Goal: Information Seeking & Learning: Learn about a topic

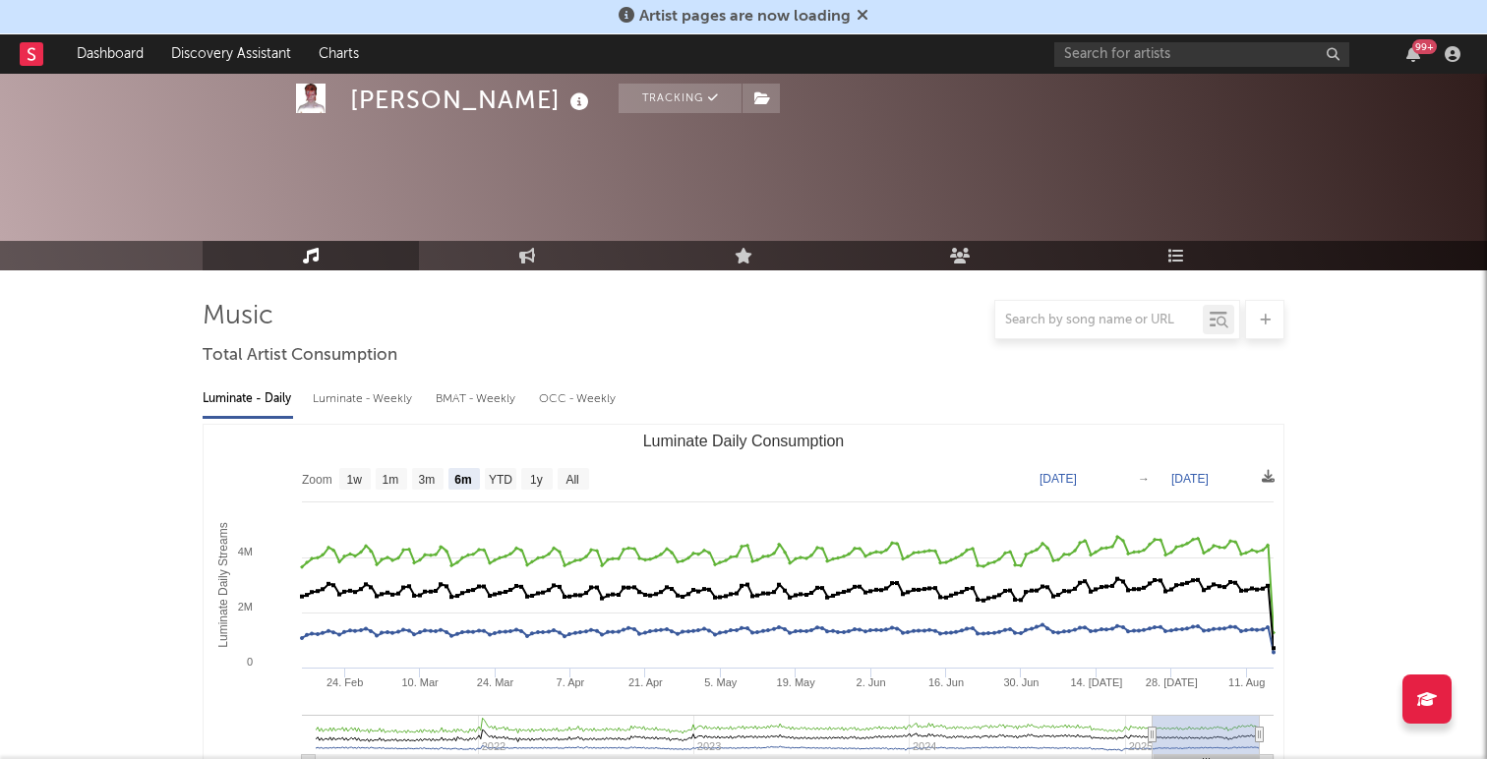
select select "6m"
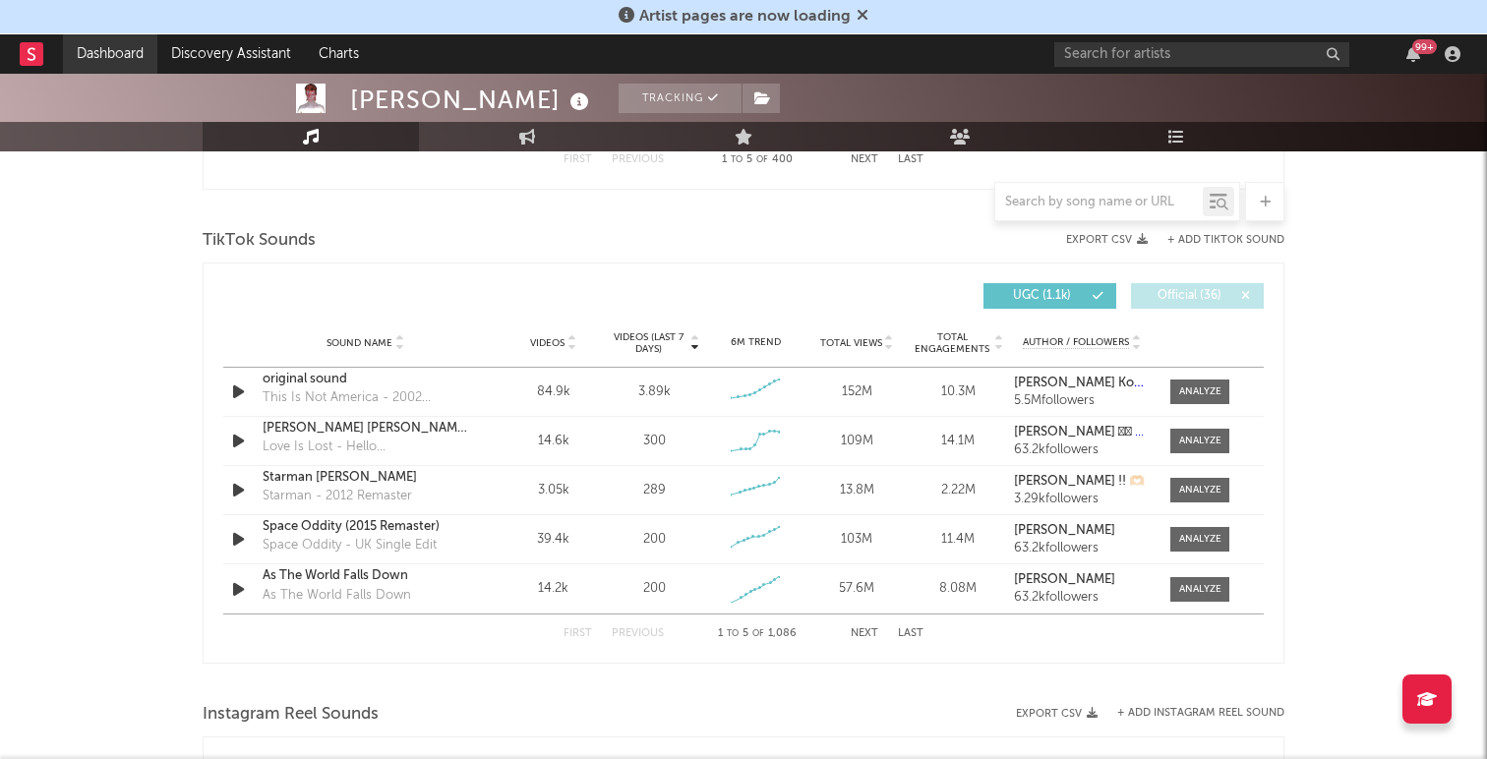
click at [104, 53] on link "Dashboard" at bounding box center [110, 53] width 94 height 39
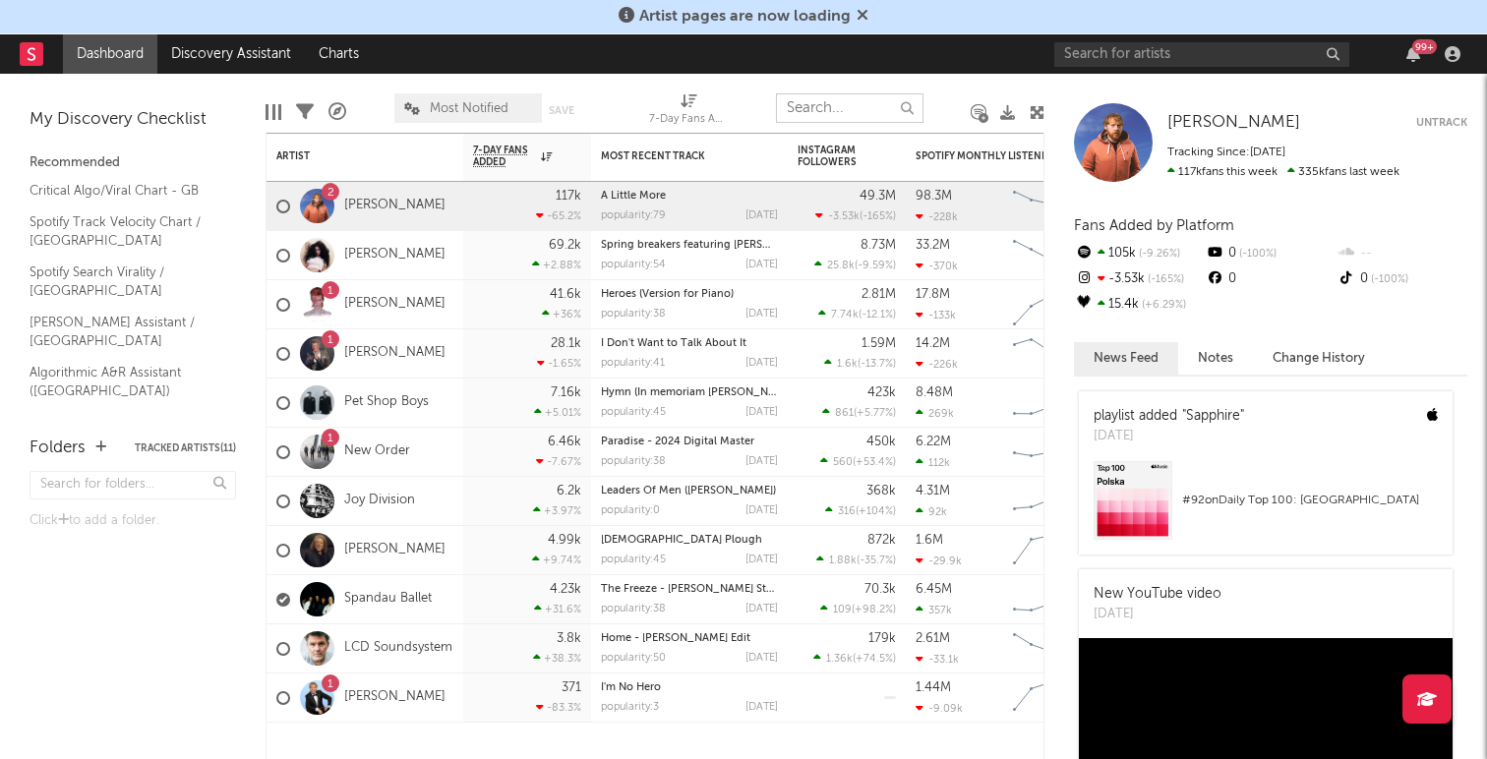
click at [828, 108] on input "text" at bounding box center [850, 108] width 148 height 30
click at [845, 109] on input "text" at bounding box center [850, 108] width 148 height 30
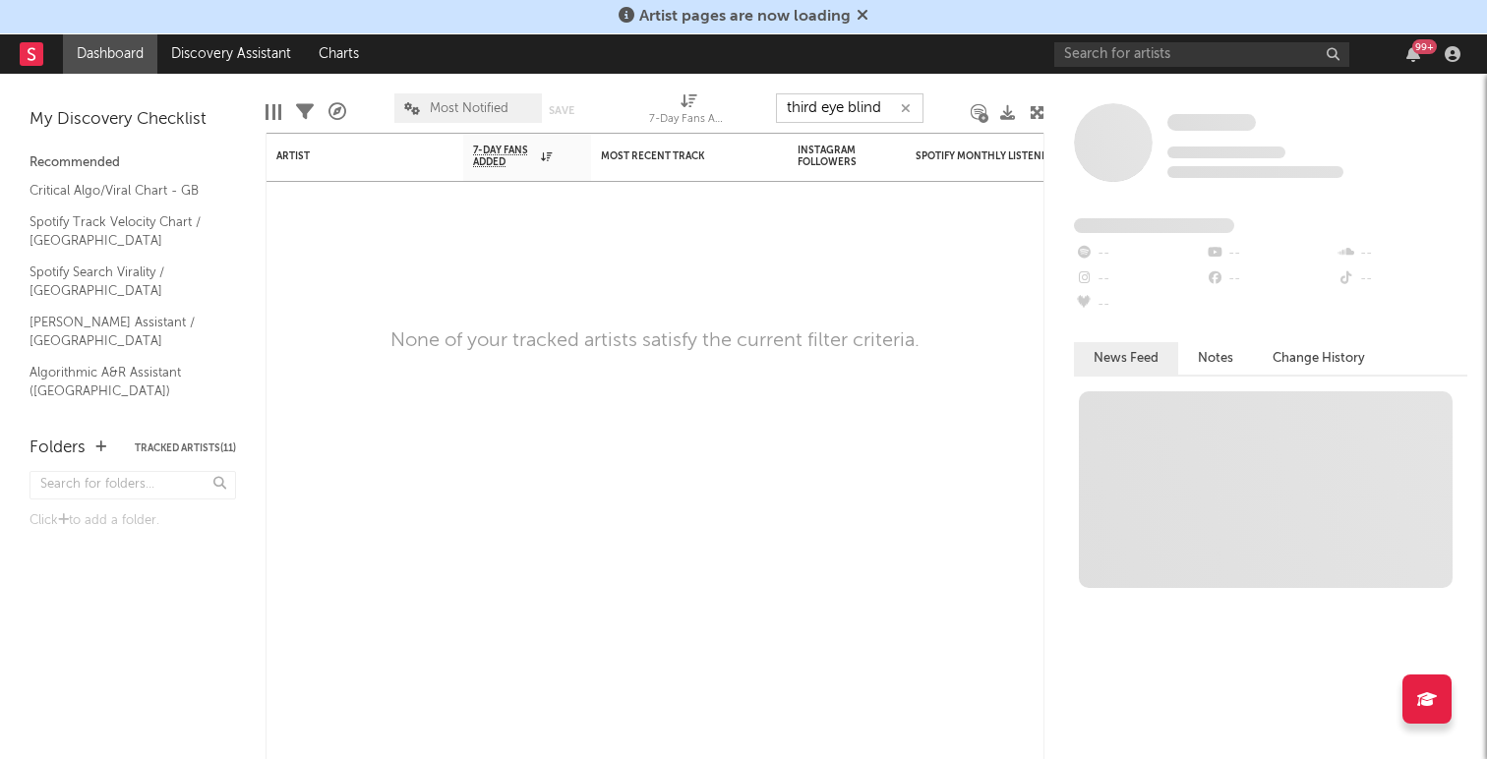
type input "third eye blind"
click at [1087, 59] on input "text" at bounding box center [1201, 54] width 295 height 25
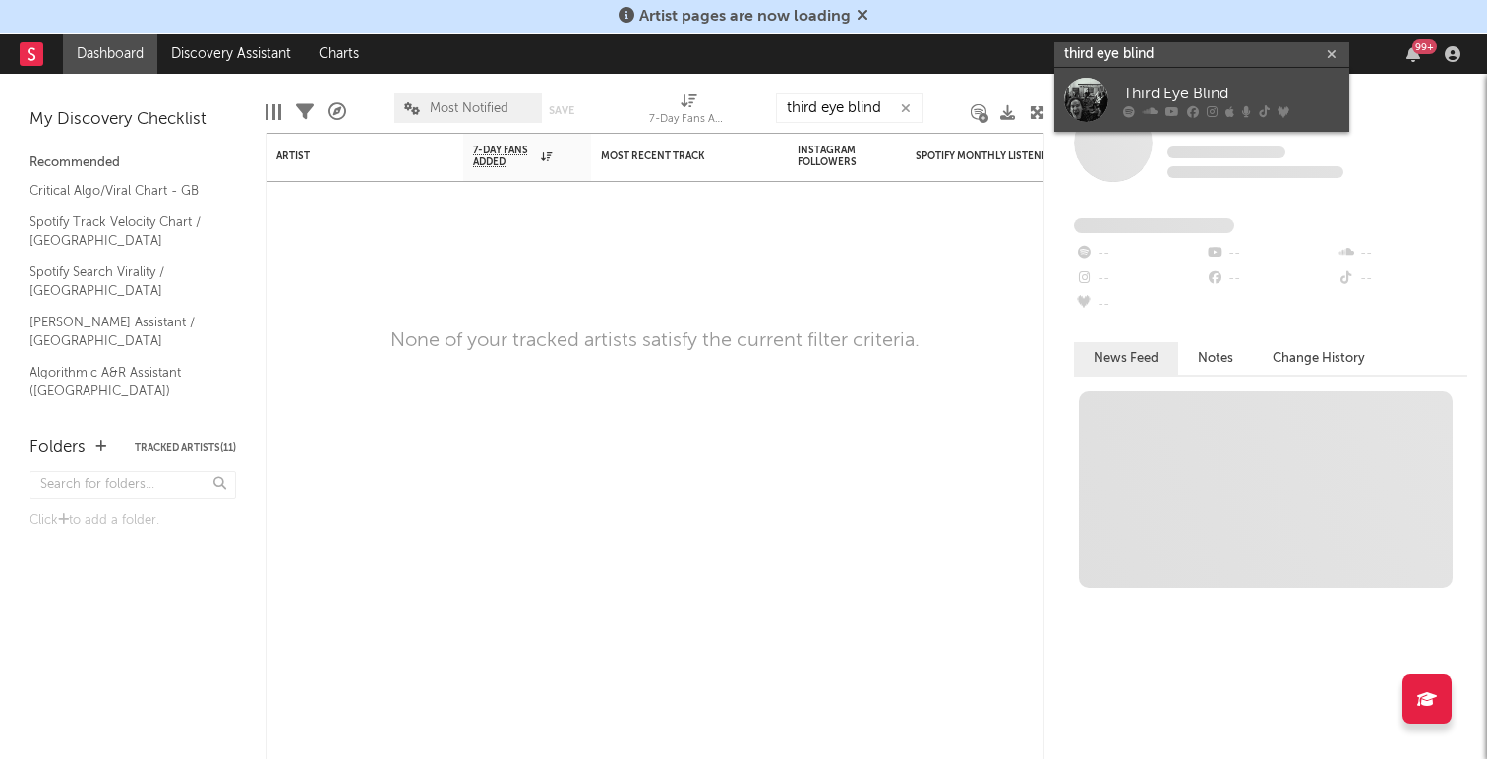
type input "third eye blind"
click at [1207, 95] on div "Third Eye Blind" at bounding box center [1231, 94] width 216 height 24
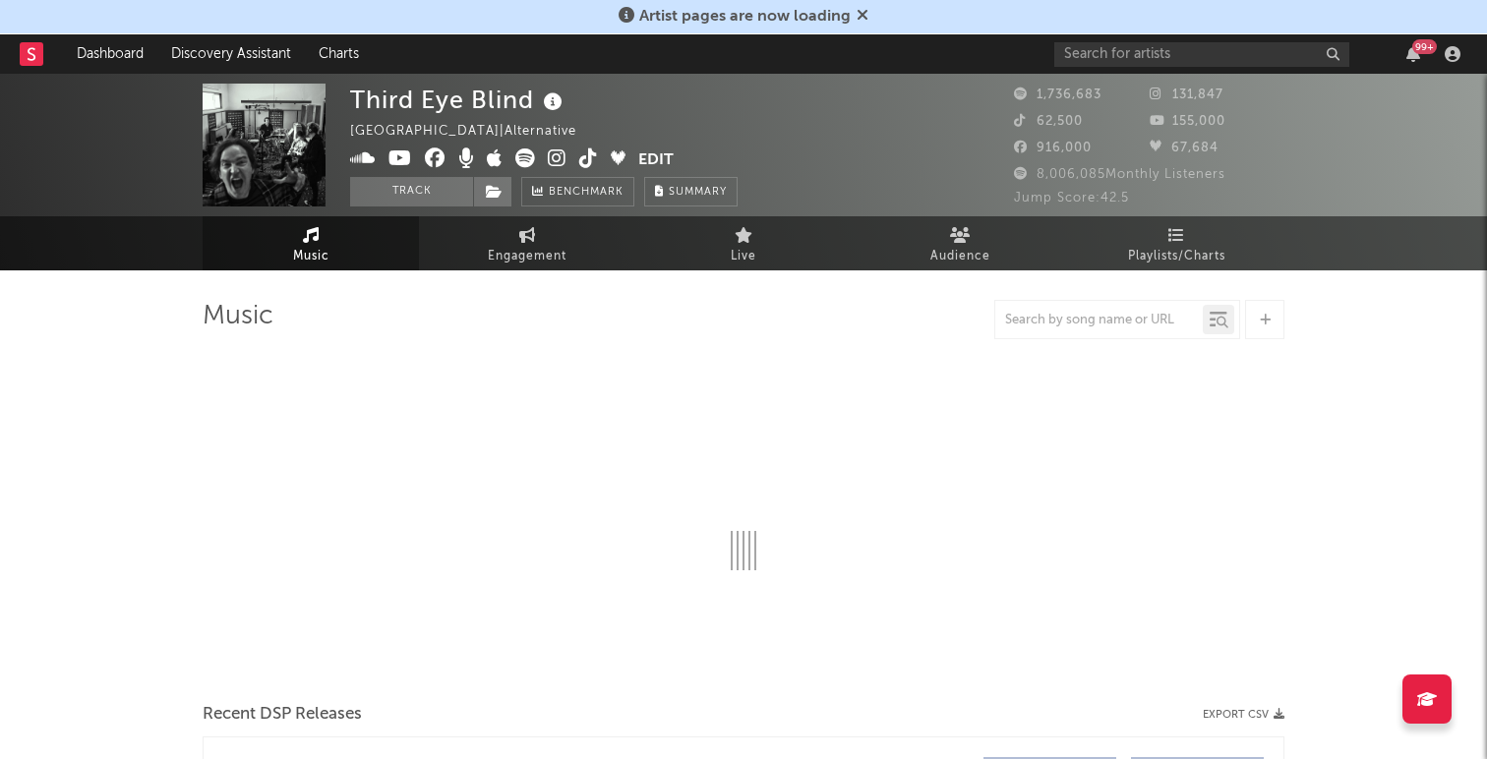
select select "6m"
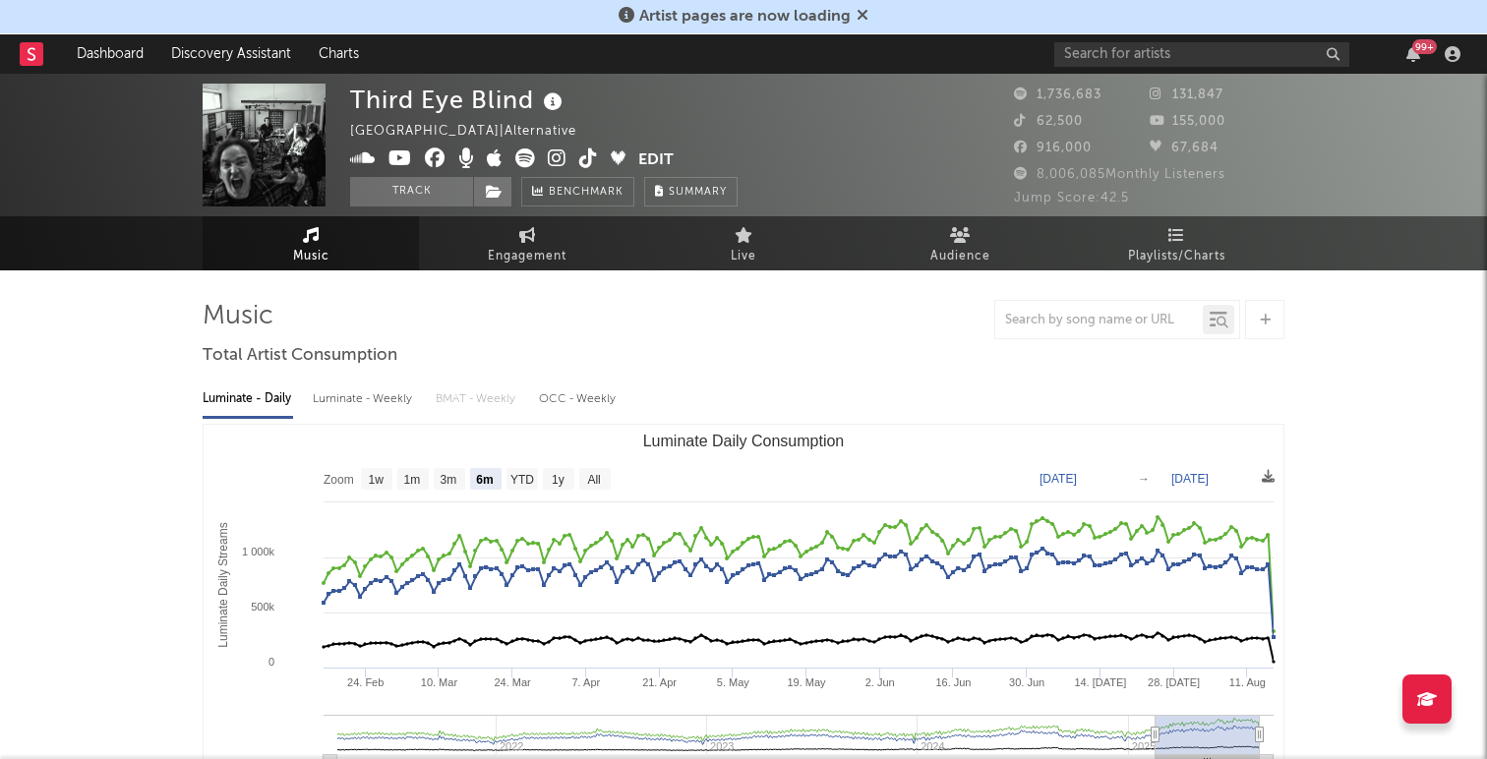
select select "6m"
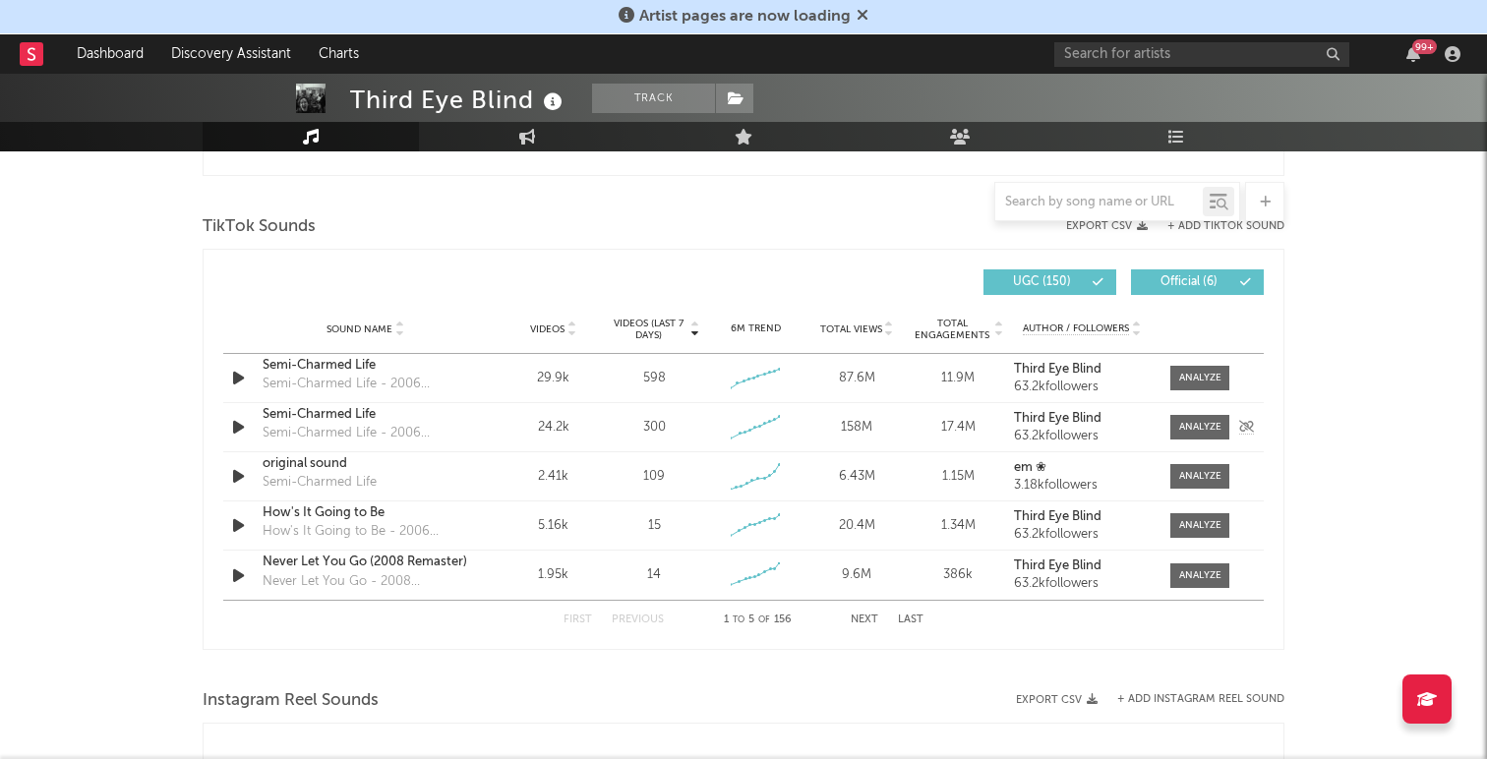
scroll to position [1283, 0]
click at [1187, 283] on span "Official ( 6 )" at bounding box center [1189, 284] width 90 height 12
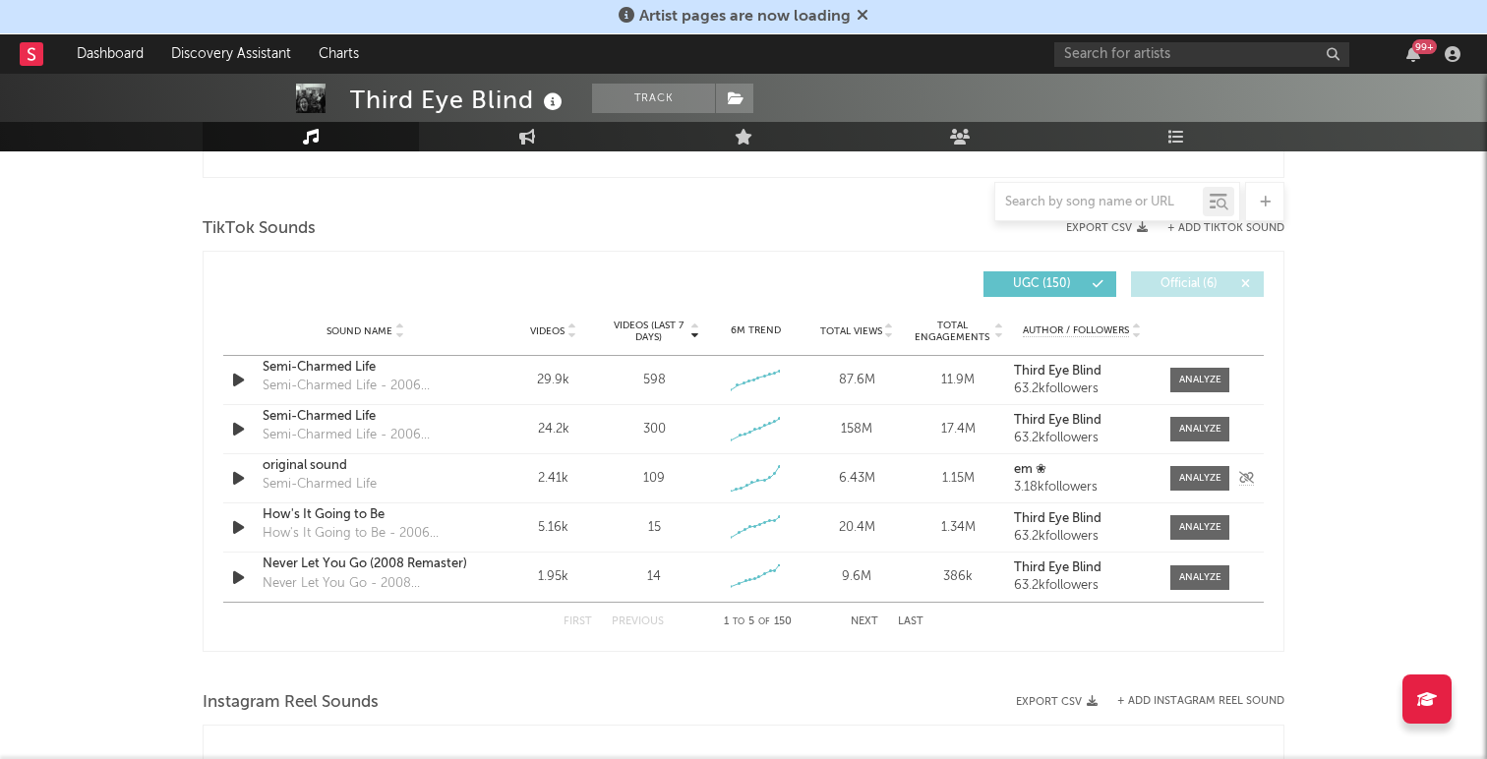
click at [235, 476] on icon "button" at bounding box center [238, 478] width 21 height 25
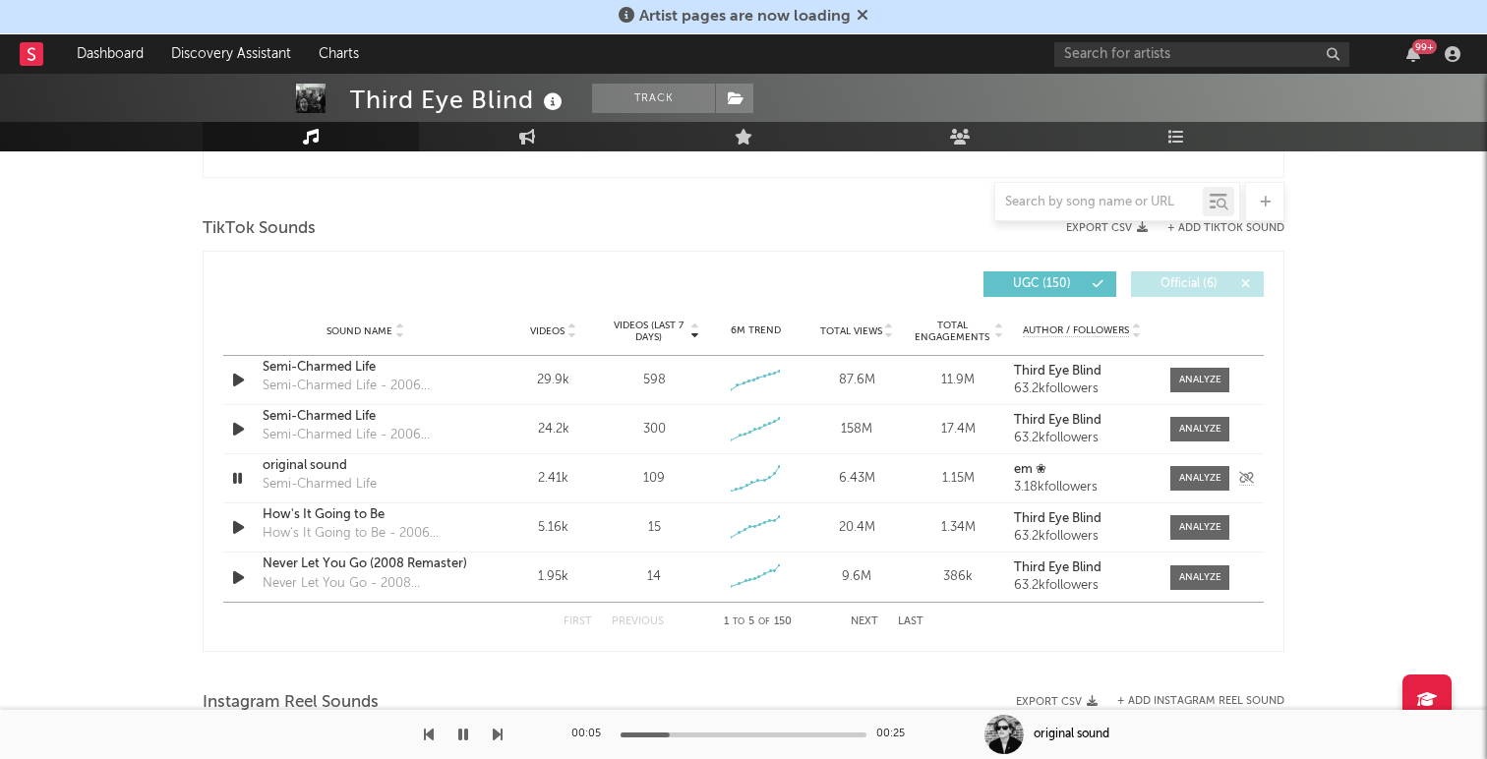
click at [238, 476] on icon "button" at bounding box center [237, 478] width 19 height 25
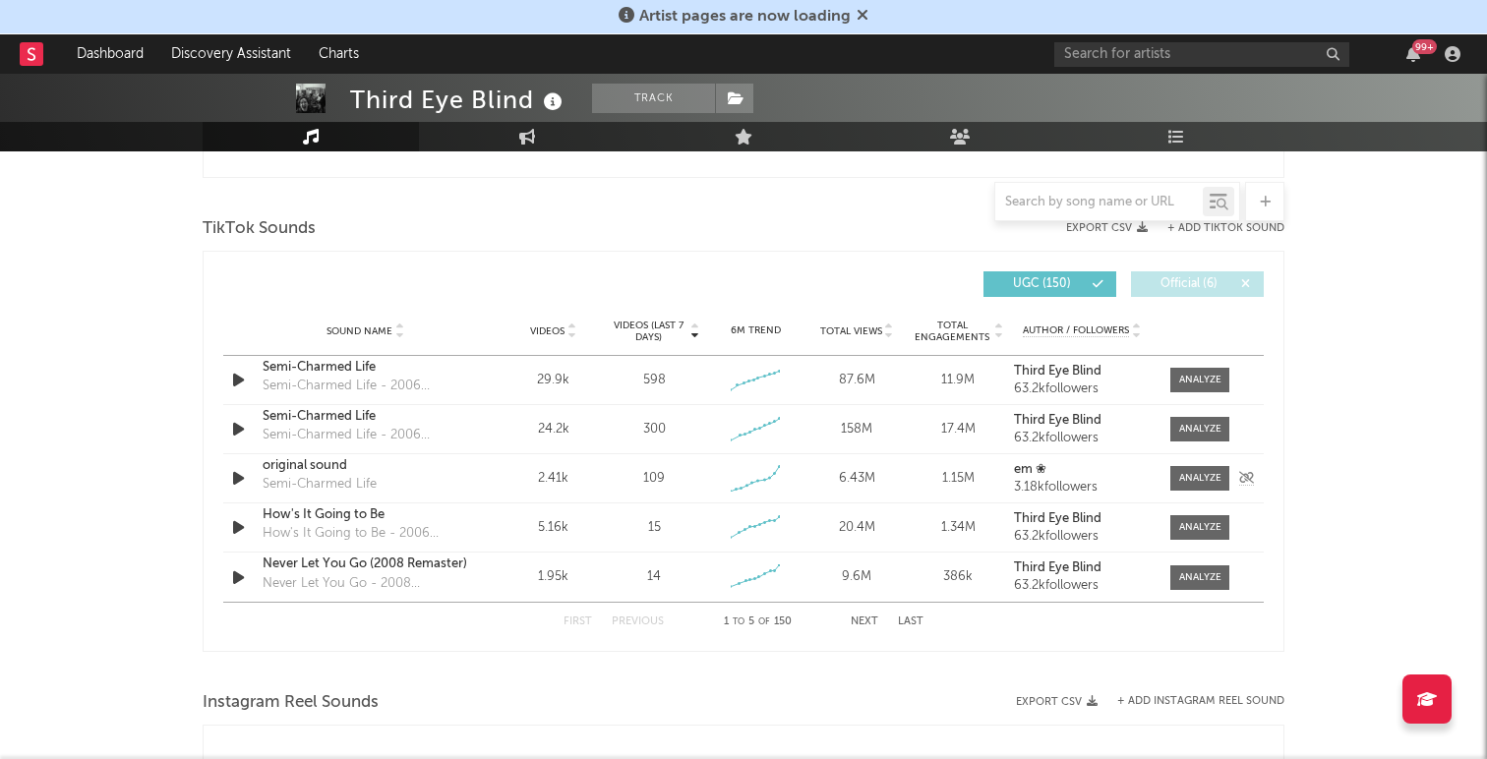
click at [340, 486] on div "Semi-Charmed Life" at bounding box center [320, 485] width 114 height 20
click at [192, 469] on div "Third Eye Blind Track [GEOGRAPHIC_DATA] | Alternative Edit Track Benchmark Summ…" at bounding box center [743, 277] width 1487 height 2972
click at [1026, 470] on strong "em ❀" at bounding box center [1030, 469] width 32 height 13
click at [233, 378] on icon "button" at bounding box center [238, 380] width 21 height 25
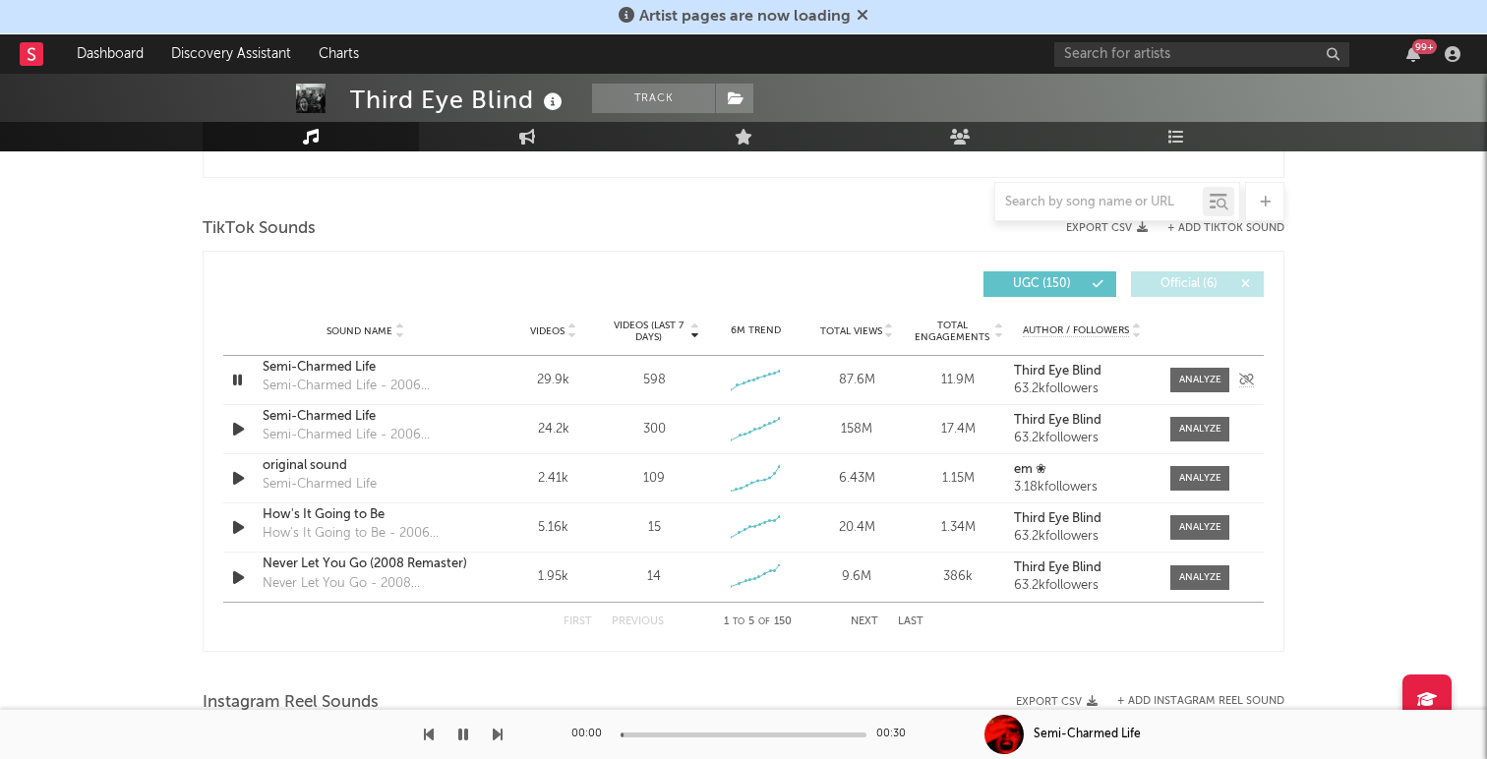
click at [233, 378] on icon "button" at bounding box center [237, 380] width 19 height 25
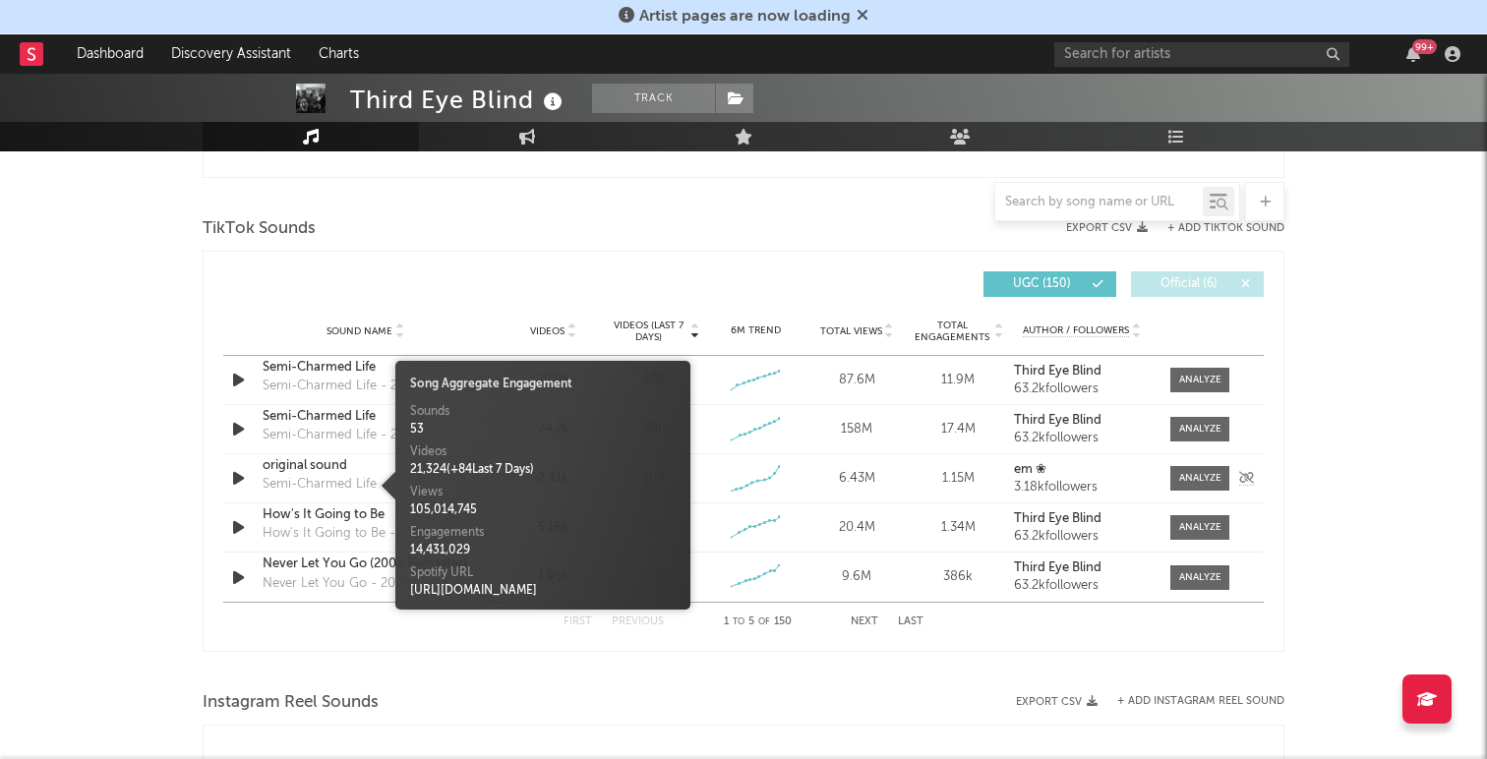
click at [313, 478] on div "Semi-Charmed Life" at bounding box center [320, 485] width 114 height 20
click at [775, 474] on icon at bounding box center [775, 473] width 4 height 4
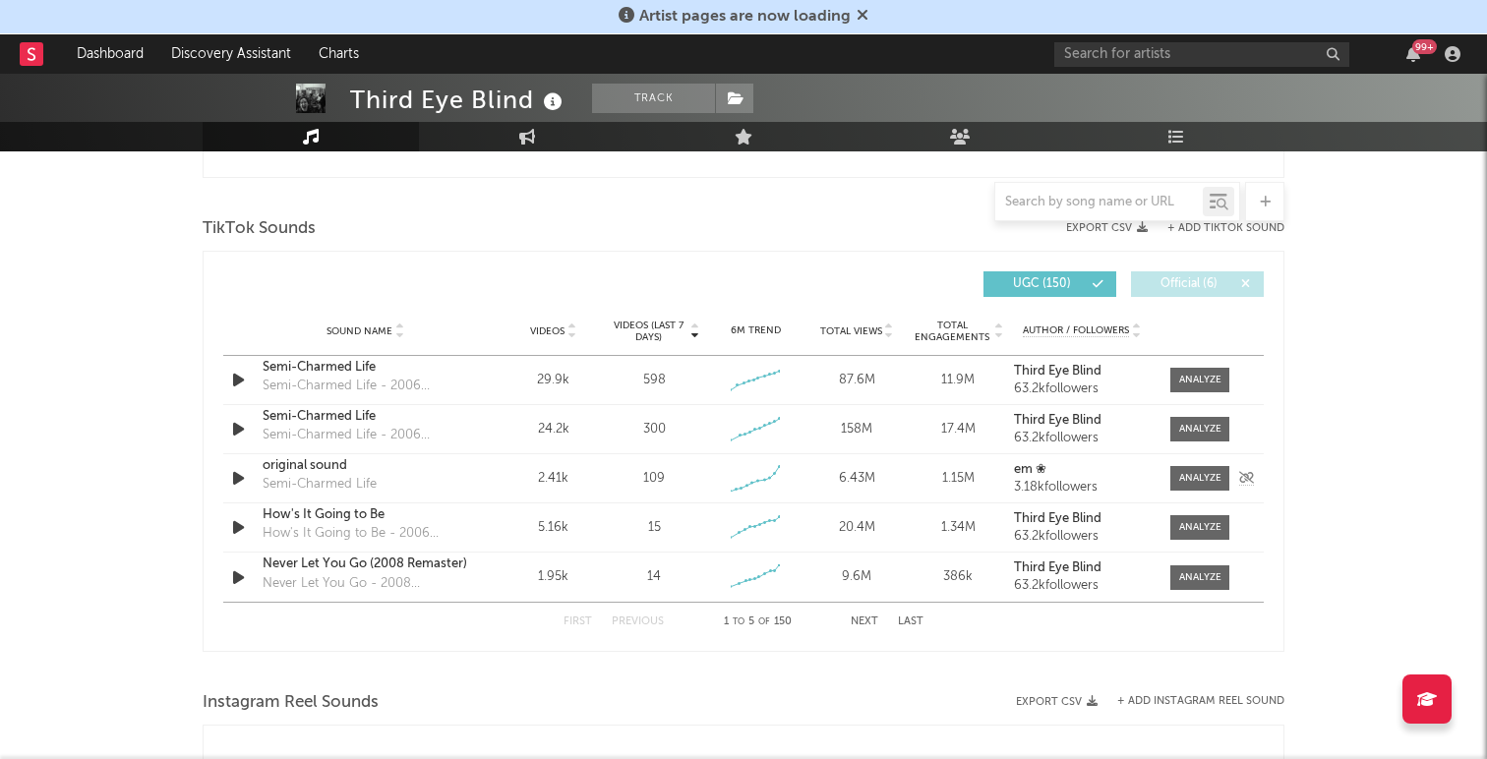
click at [652, 477] on div "109" at bounding box center [654, 479] width 22 height 20
click at [551, 475] on div "2.41k" at bounding box center [553, 479] width 91 height 20
click at [858, 620] on button "Next" at bounding box center [865, 622] width 28 height 11
click at [867, 619] on button "Next" at bounding box center [865, 622] width 28 height 11
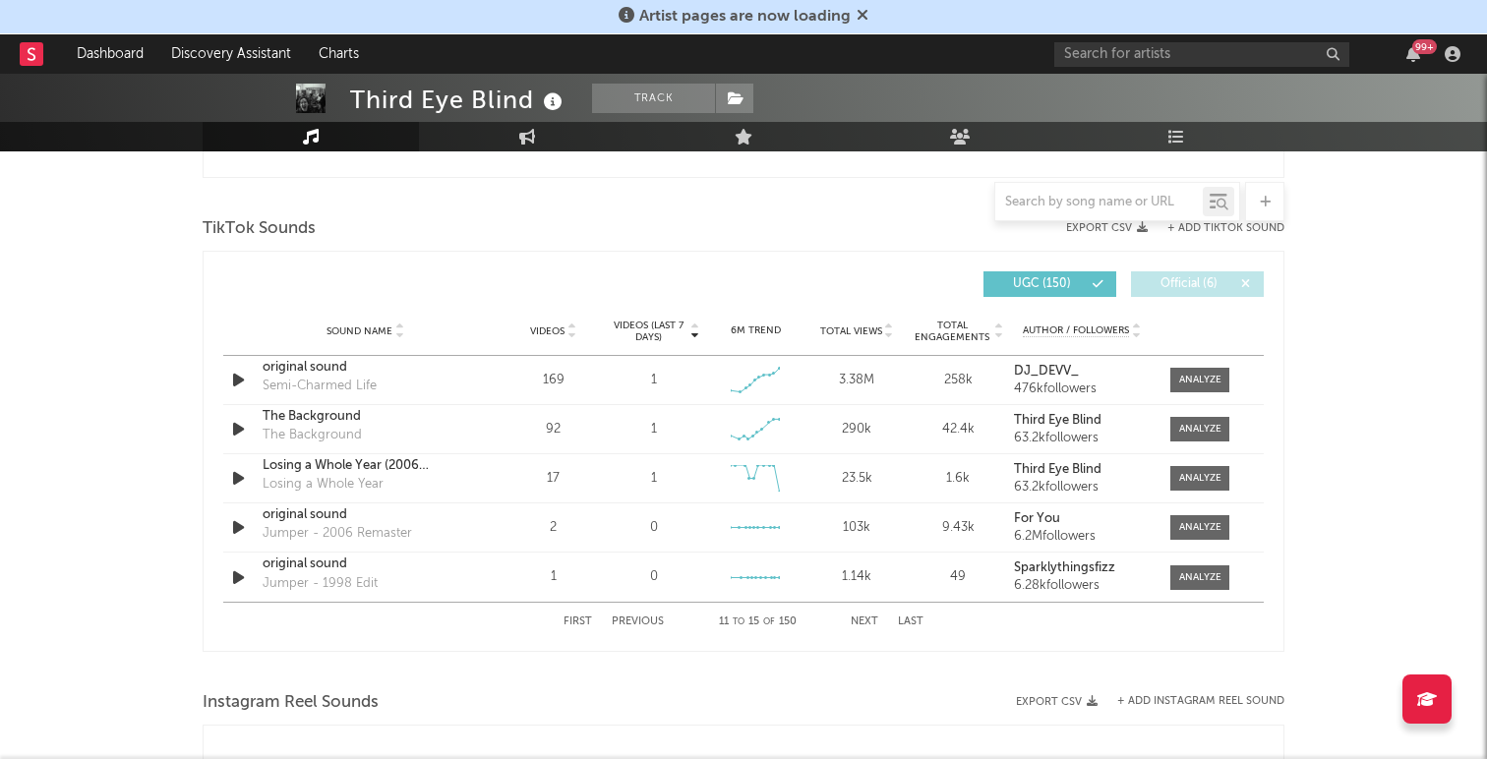
click at [571, 618] on button "First" at bounding box center [578, 622] width 29 height 11
click at [306, 368] on div "Semi-Charmed Life" at bounding box center [366, 368] width 206 height 20
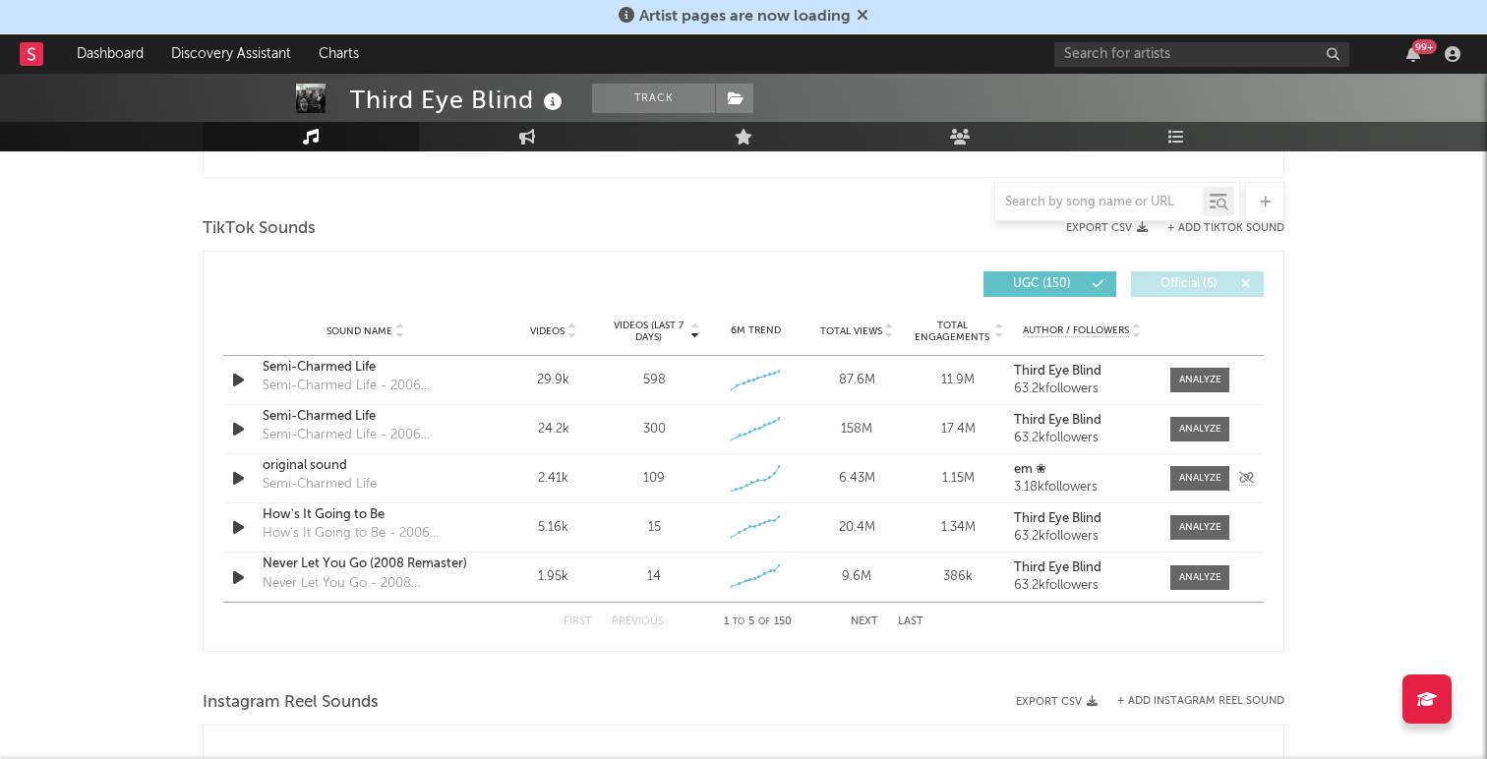
click at [297, 470] on div "original sound" at bounding box center [366, 466] width 206 height 20
